Goal: Check status: Check status

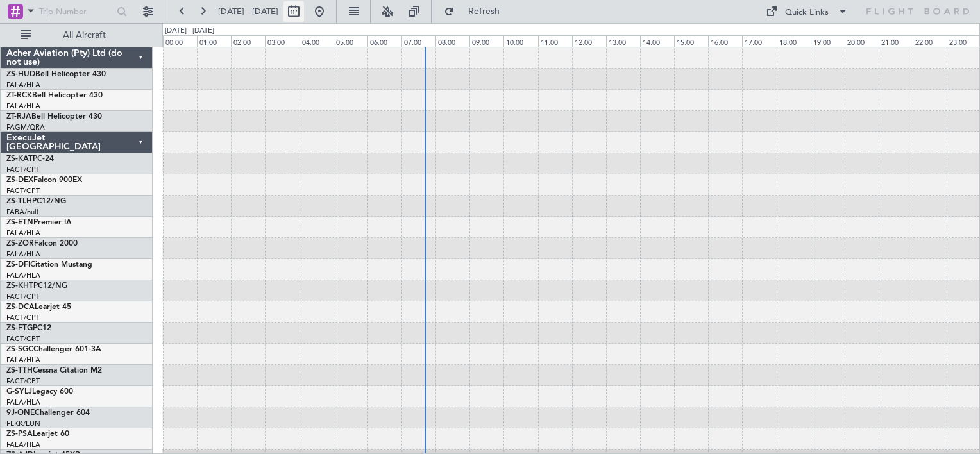
click at [304, 13] on button at bounding box center [294, 11] width 21 height 21
select select "8"
select select "2025"
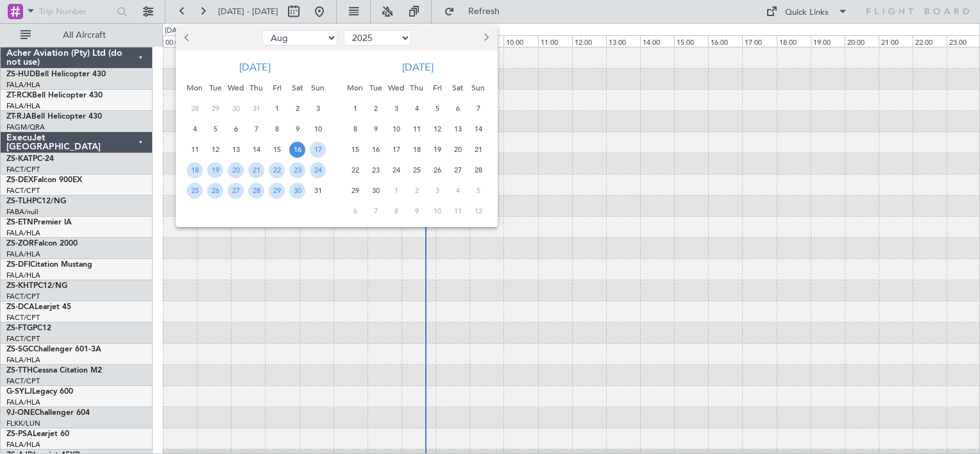
click at [298, 148] on span "16" at bounding box center [297, 150] width 16 height 16
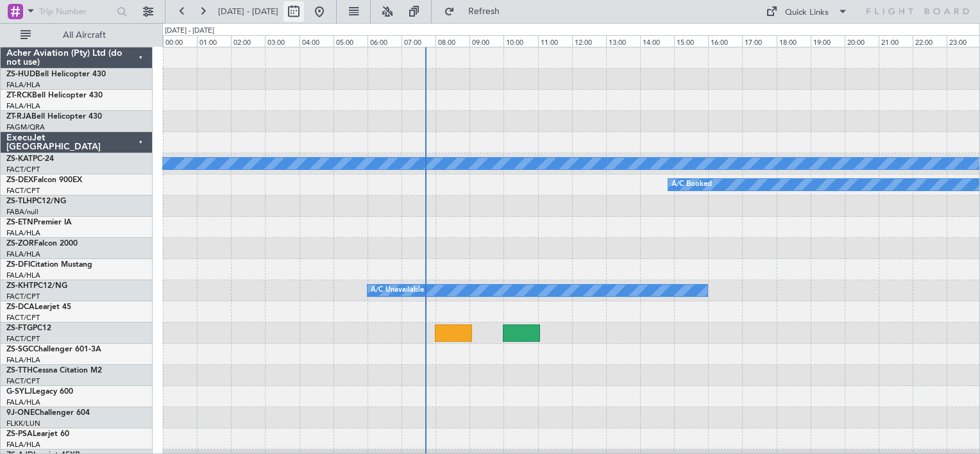
click at [304, 16] on button at bounding box center [294, 11] width 21 height 21
select select "8"
select select "2025"
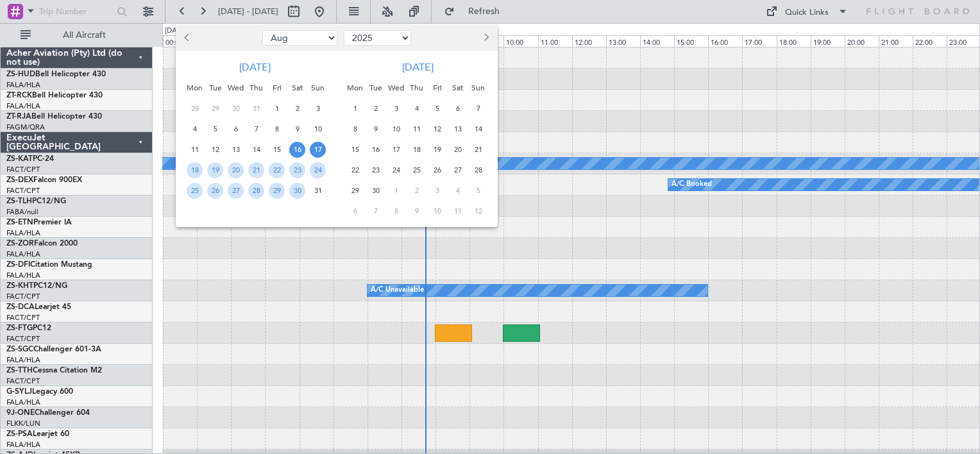
click at [318, 147] on span "17" at bounding box center [318, 150] width 16 height 16
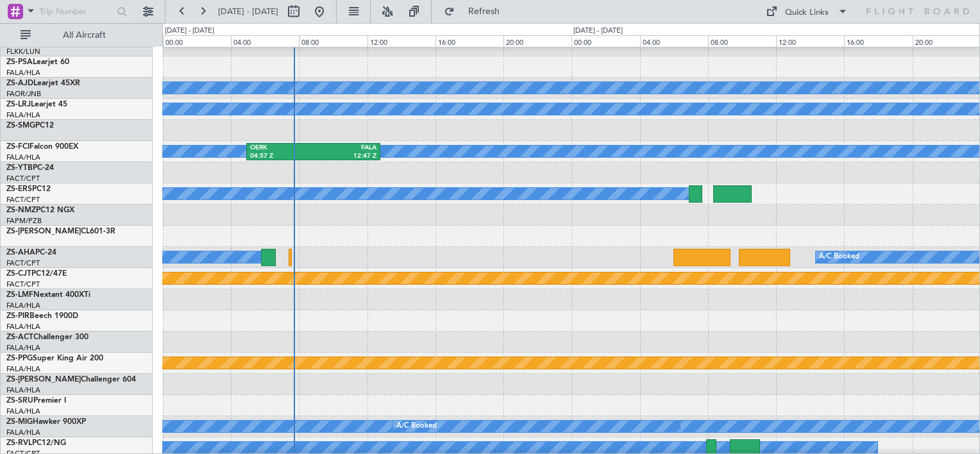
scroll to position [419, 0]
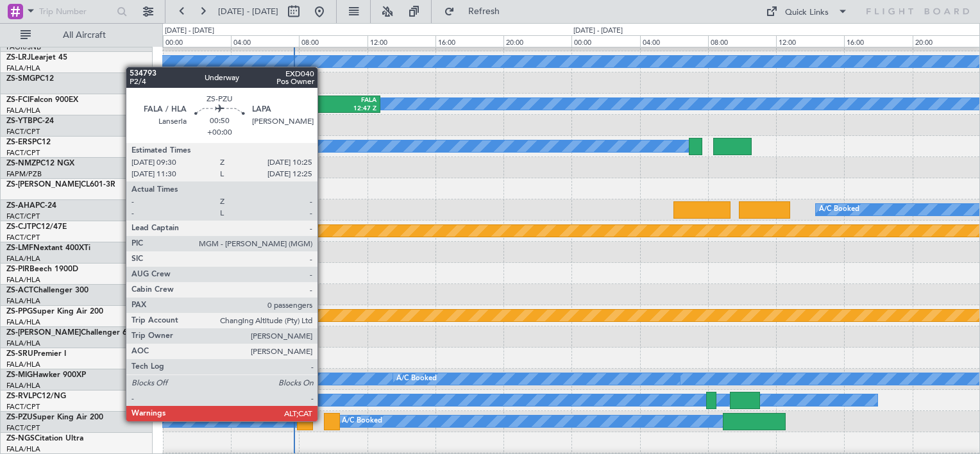
click at [324, 420] on div at bounding box center [332, 421] width 16 height 17
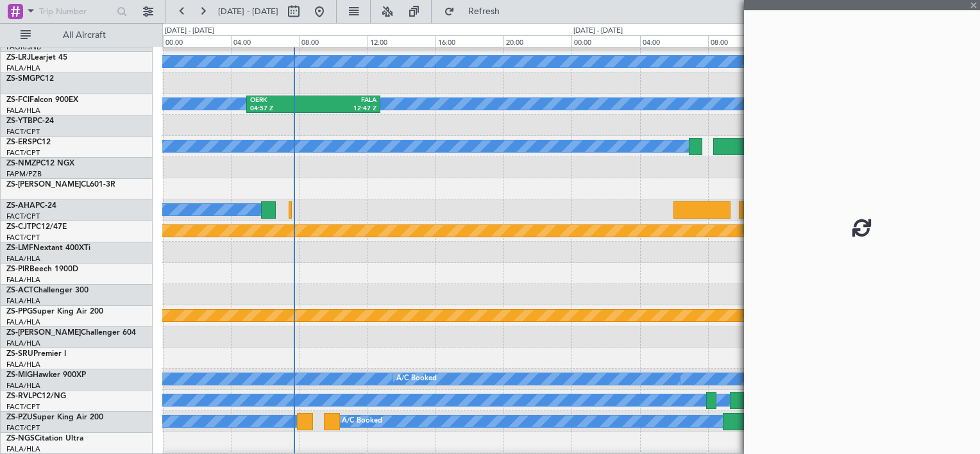
click at [324, 420] on div at bounding box center [332, 421] width 16 height 17
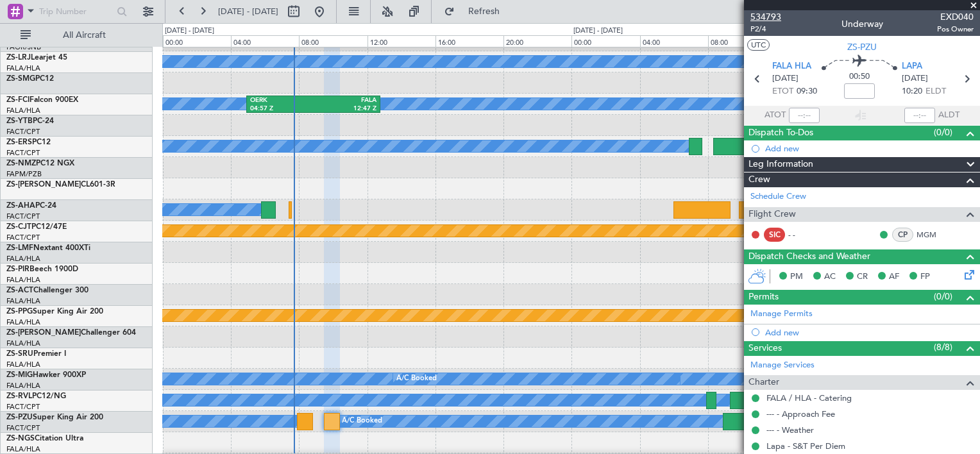
click at [770, 18] on span "534793" at bounding box center [766, 16] width 31 height 13
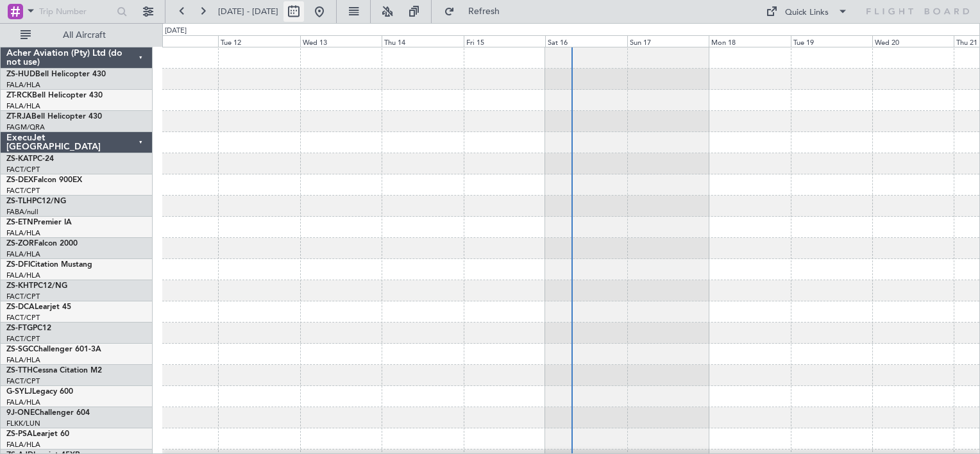
click at [304, 13] on button at bounding box center [294, 11] width 21 height 21
select select "8"
select select "2025"
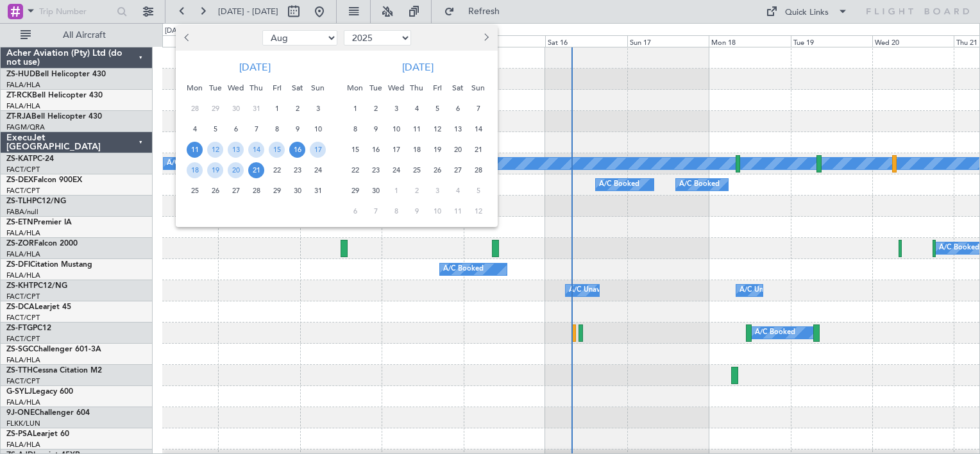
click at [298, 154] on span "16" at bounding box center [297, 150] width 16 height 16
click at [316, 154] on span "17" at bounding box center [318, 150] width 16 height 16
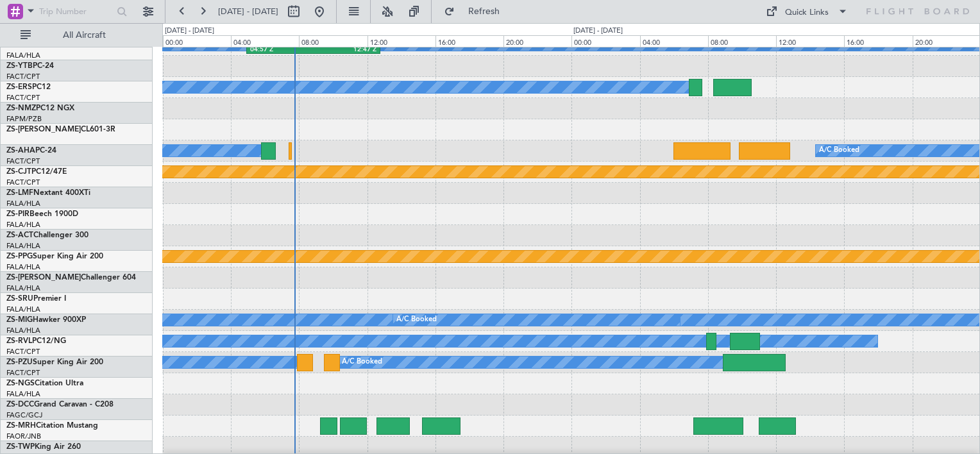
scroll to position [479, 0]
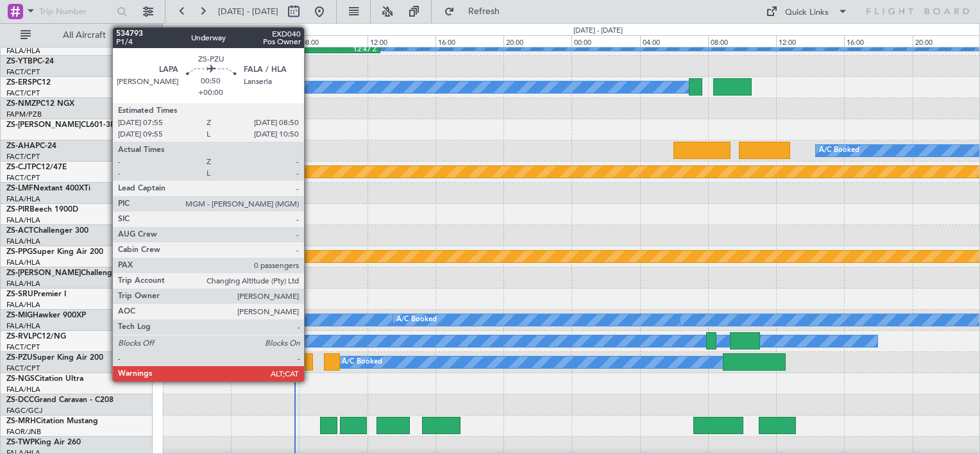
click at [310, 364] on div at bounding box center [305, 361] width 16 height 17
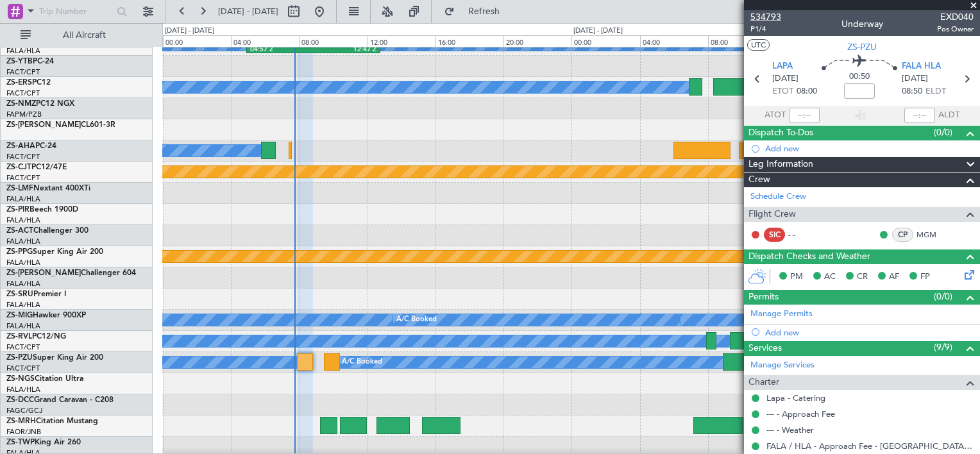
click at [754, 19] on span "534793" at bounding box center [766, 16] width 31 height 13
